Goal: Transaction & Acquisition: Book appointment/travel/reservation

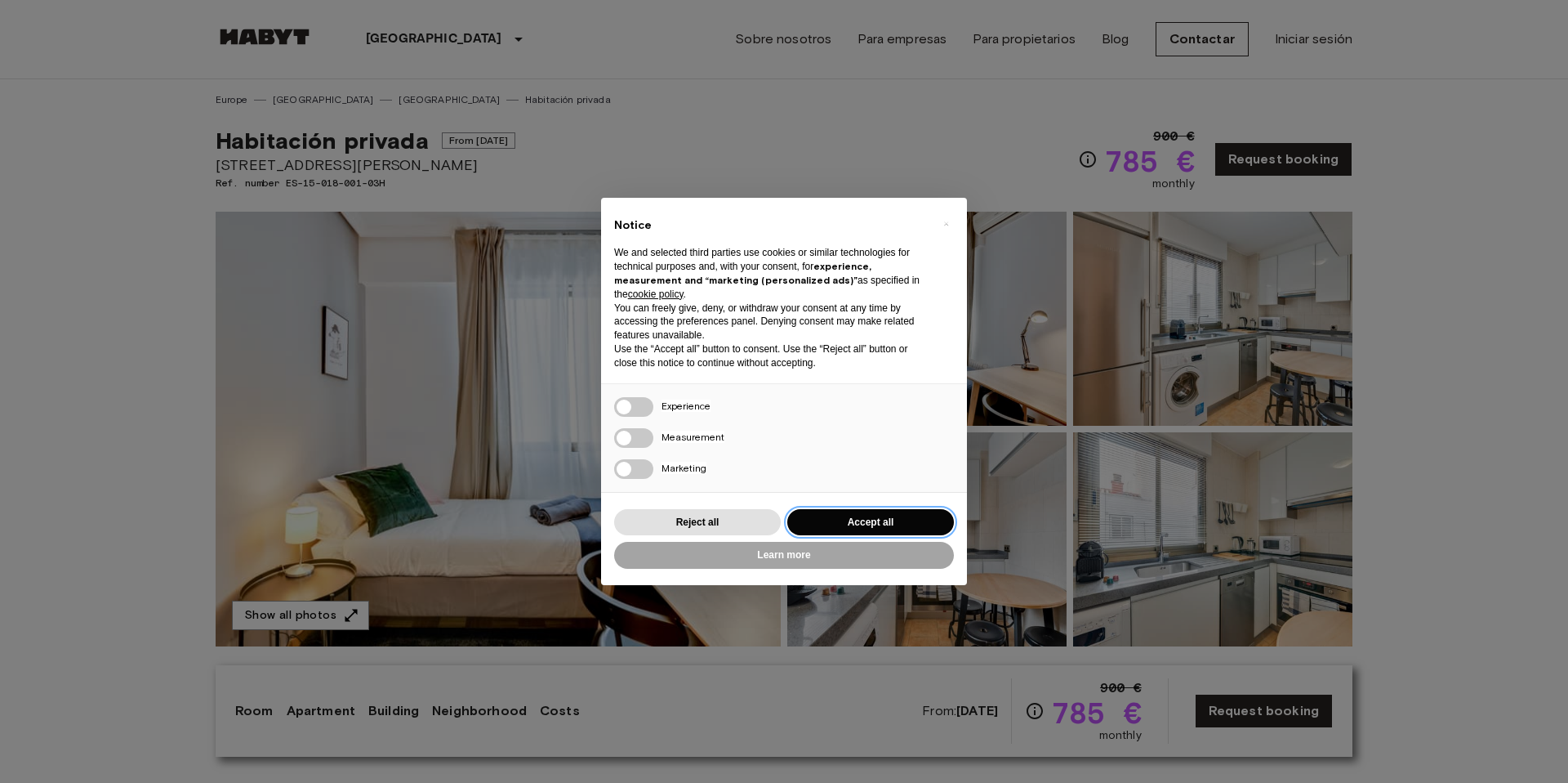
click at [861, 521] on button "Accept all" at bounding box center [870, 522] width 167 height 27
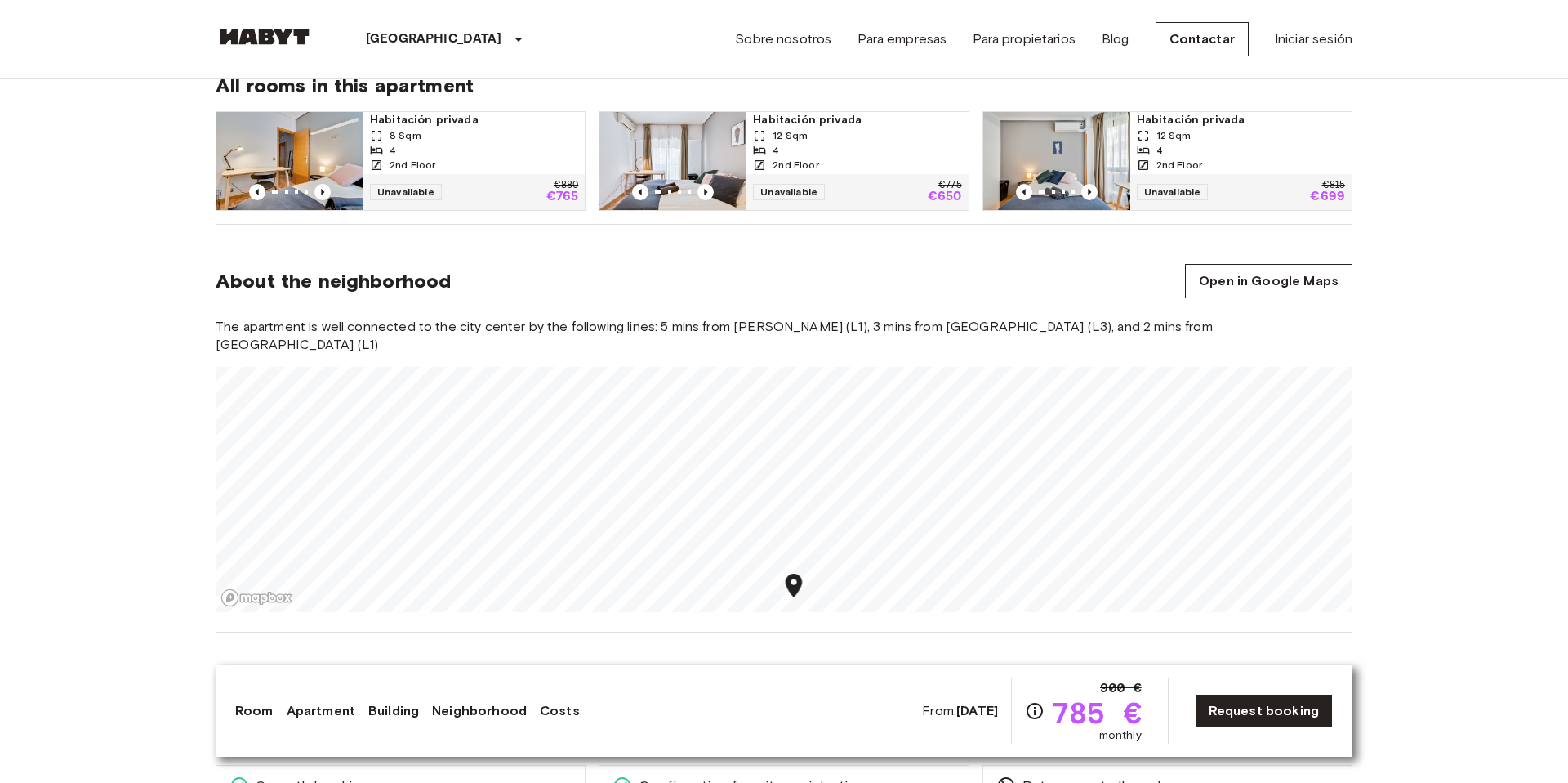
scroll to position [1136, 0]
click at [678, 265] on div "About the neighborhood Open in Google Maps" at bounding box center [784, 281] width 1137 height 35
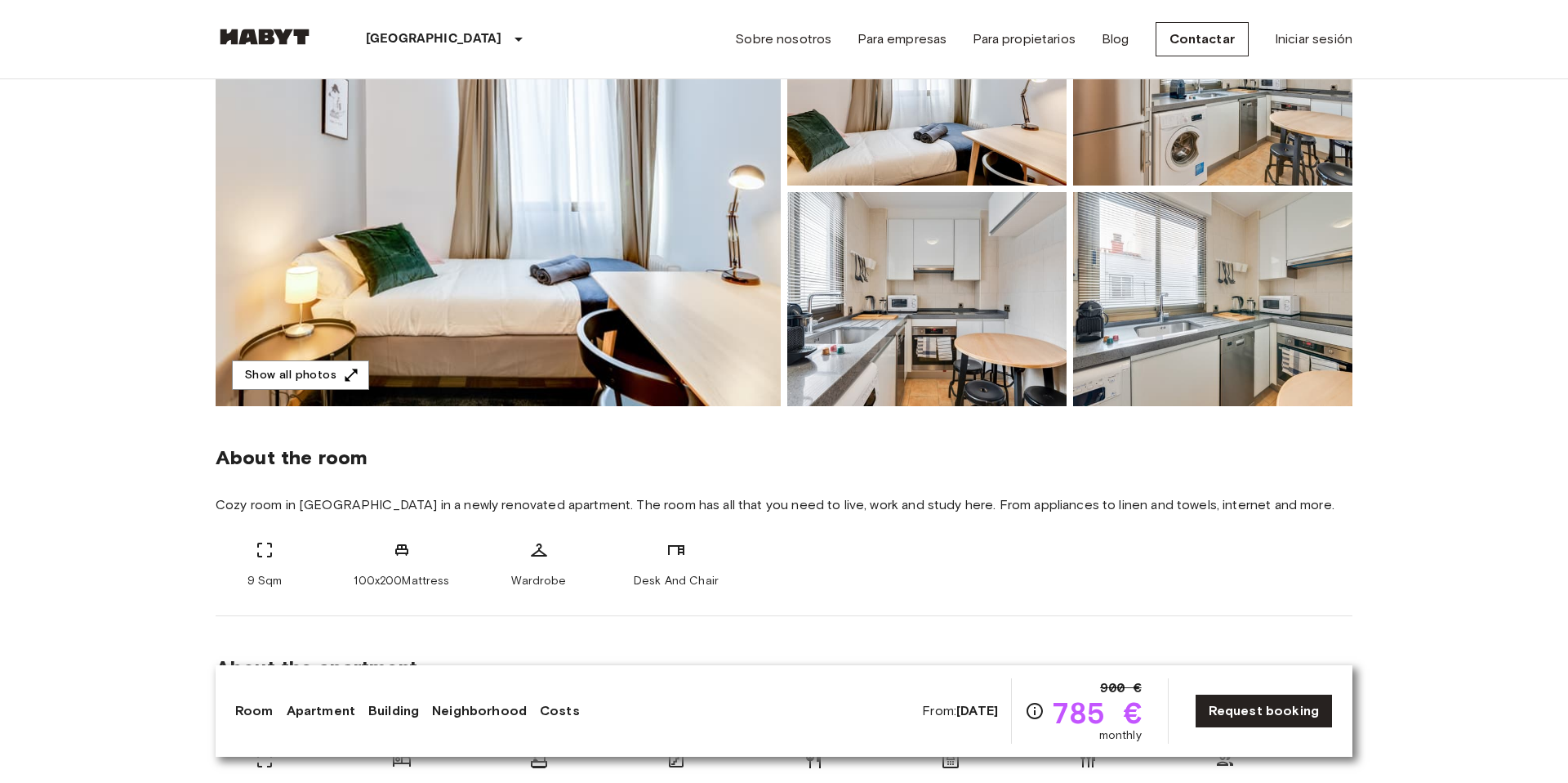
scroll to position [178, 0]
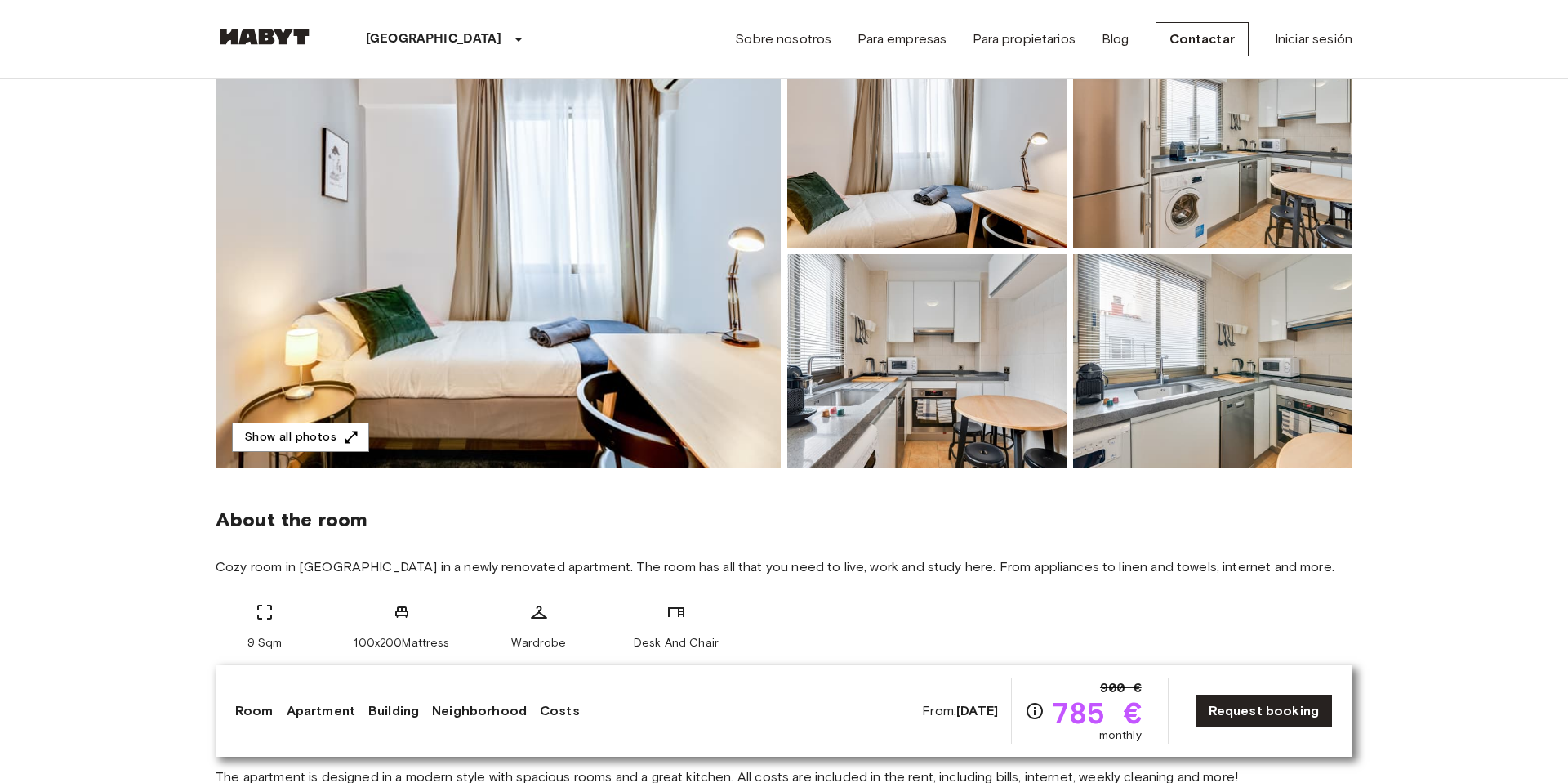
click at [581, 265] on img at bounding box center [498, 251] width 565 height 435
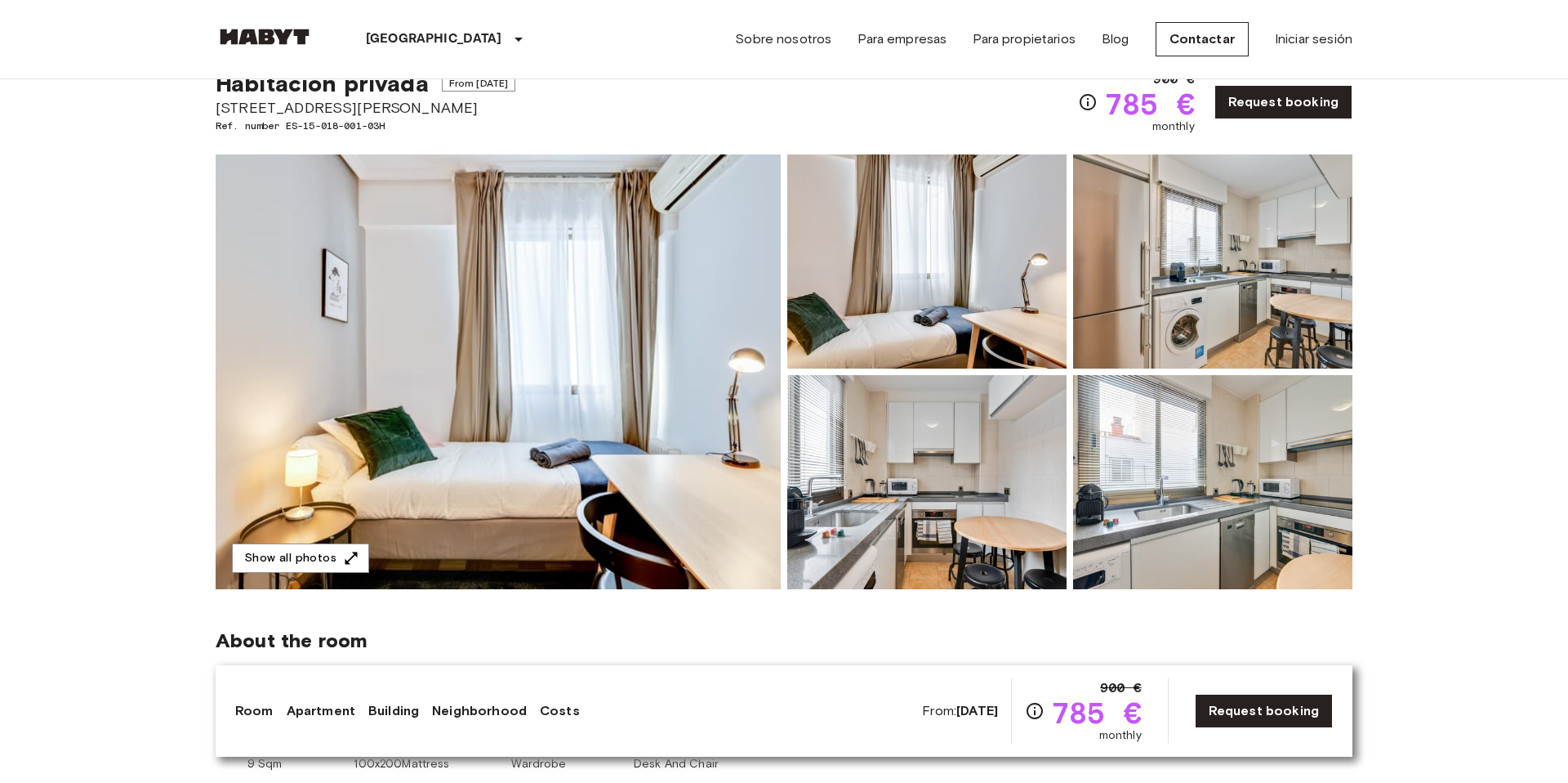
scroll to position [0, 0]
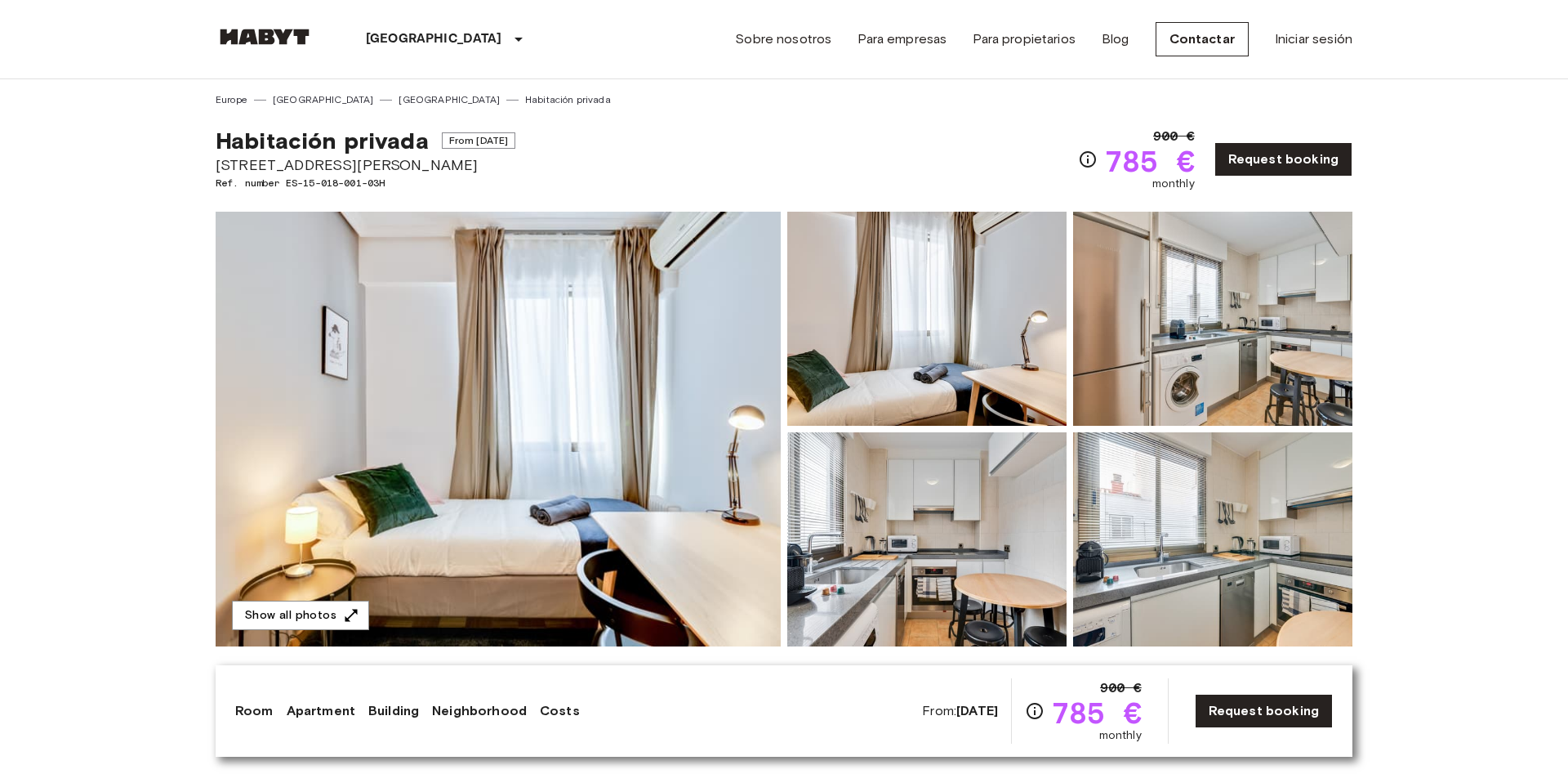
click at [839, 150] on div "Habitación privada From [DATE] [STREET_ADDRESS][PERSON_NAME]. number ES-15-018-…" at bounding box center [784, 149] width 1137 height 85
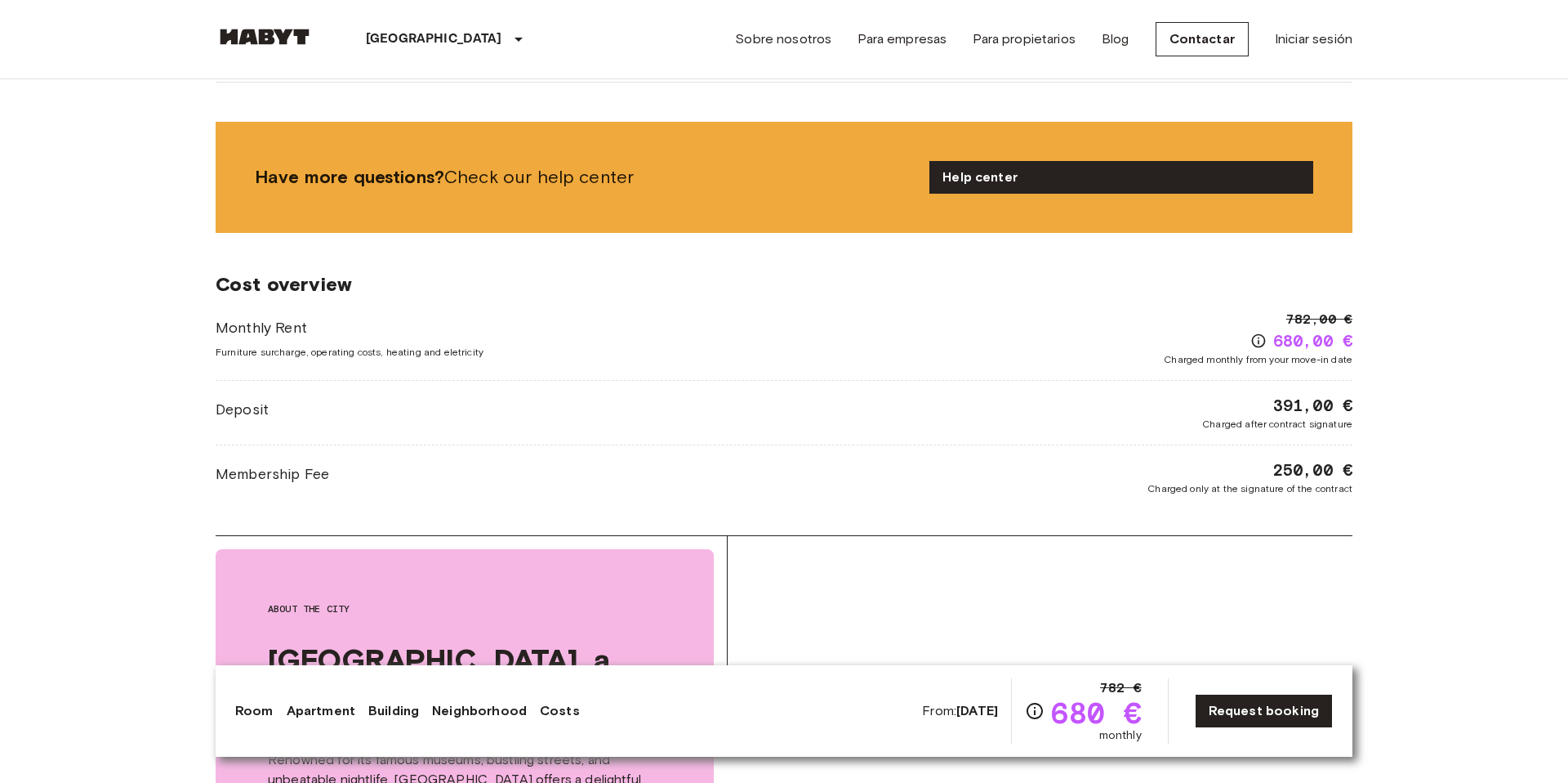
scroll to position [1875, 0]
